Goal: Find specific page/section: Find specific page/section

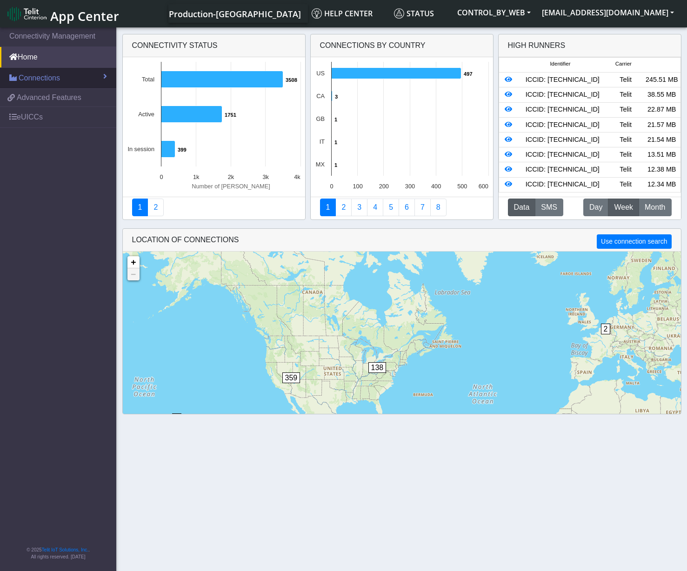
click at [50, 73] on span "Connections" at bounding box center [39, 78] width 41 height 11
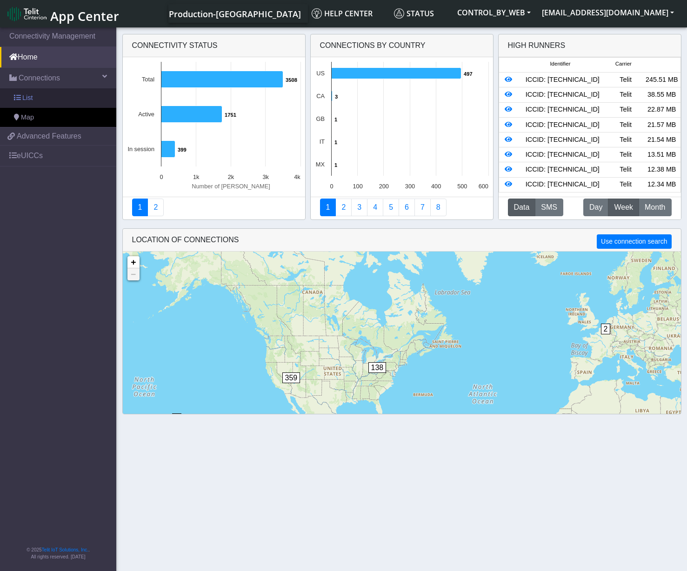
click at [40, 95] on link "List" at bounding box center [58, 98] width 116 height 20
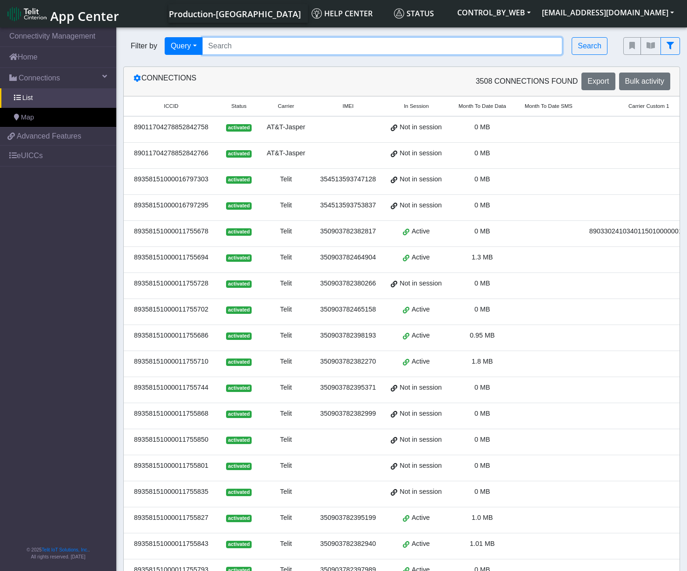
click at [241, 46] on input "Search..." at bounding box center [382, 46] width 360 height 18
type input "&"
paste input "1000011775668"
type input "*1000011775668"
